Goal: Task Accomplishment & Management: Manage account settings

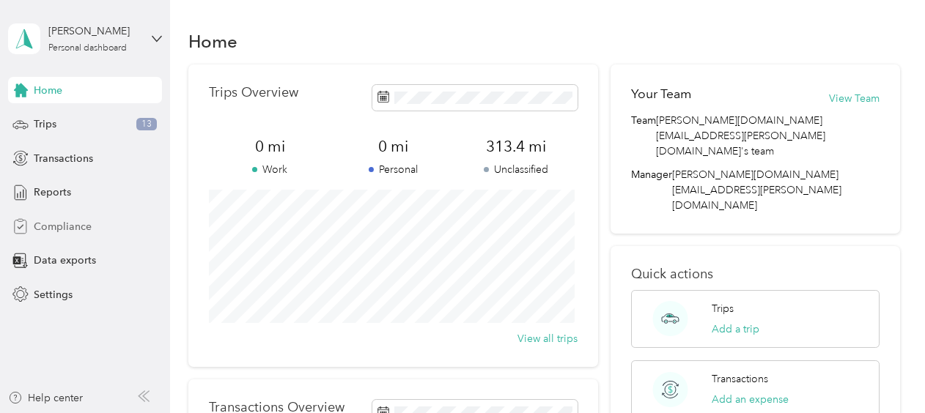
click at [108, 227] on div "Compliance" at bounding box center [85, 226] width 154 height 26
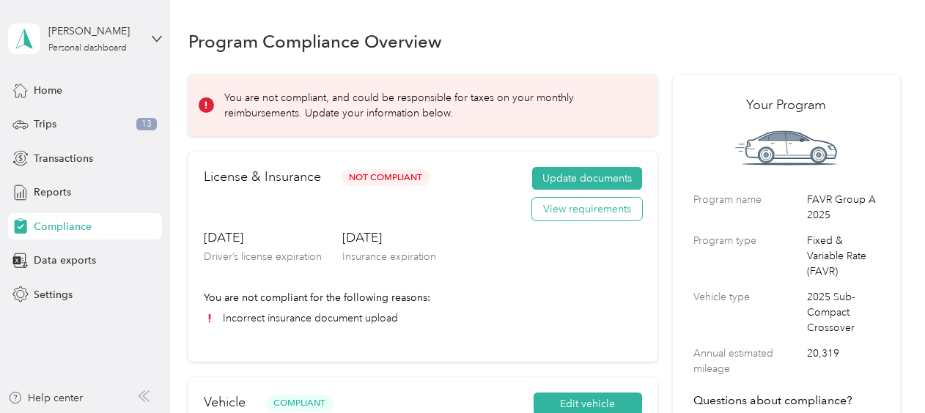
click at [560, 208] on button "View requirements" at bounding box center [587, 209] width 110 height 23
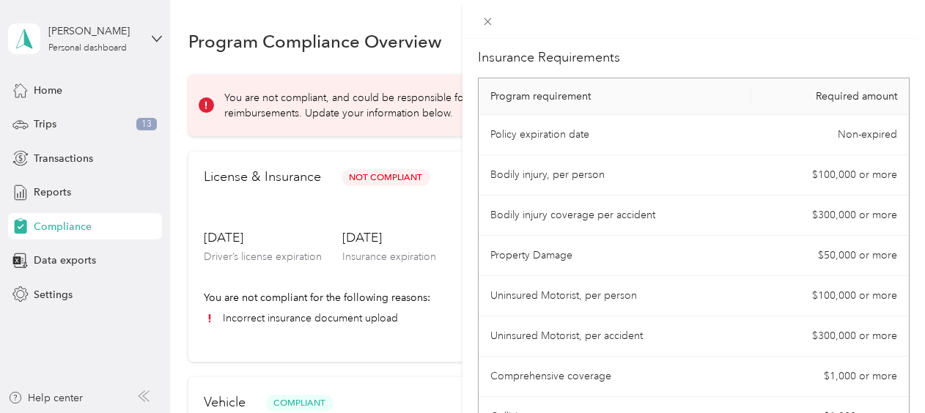
scroll to position [193, 0]
